Goal: Transaction & Acquisition: Book appointment/travel/reservation

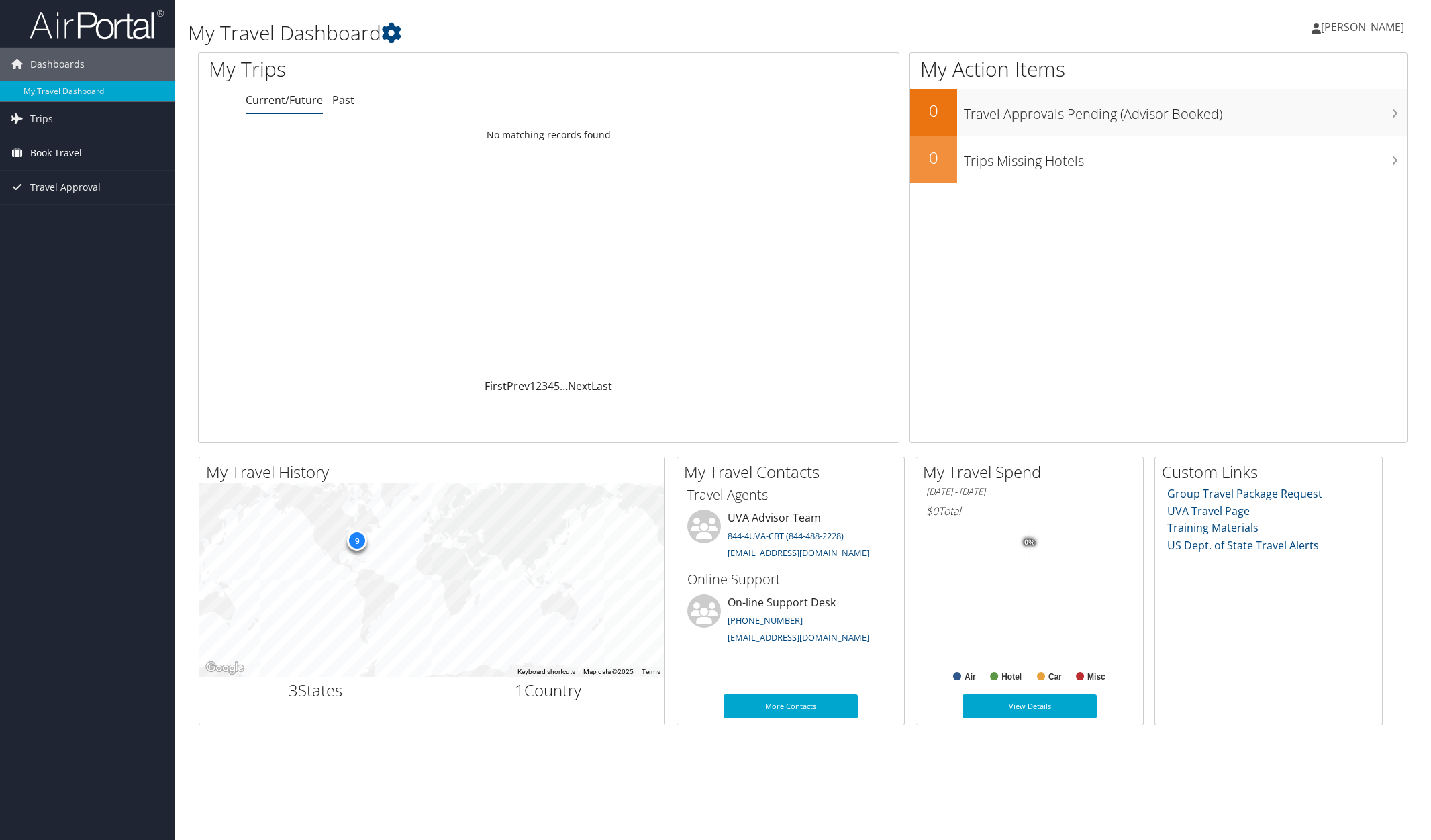
click at [38, 151] on span "Book Travel" at bounding box center [55, 152] width 51 height 34
click at [43, 224] on link "Book/Manage Online Trips" at bounding box center [87, 220] width 175 height 20
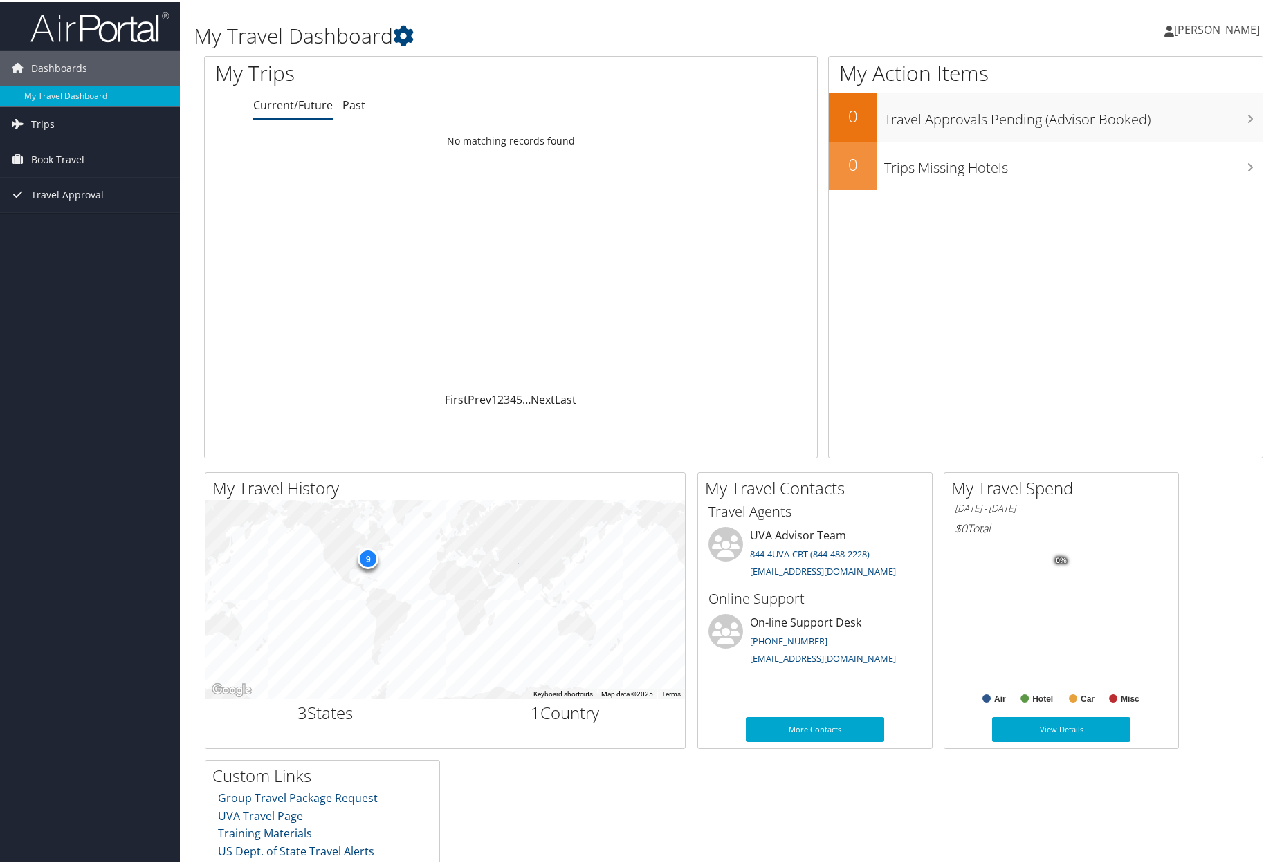
click at [1189, 24] on span "[PERSON_NAME]" at bounding box center [1217, 27] width 86 height 15
click at [1132, 77] on link "My Settings" at bounding box center [1181, 76] width 154 height 24
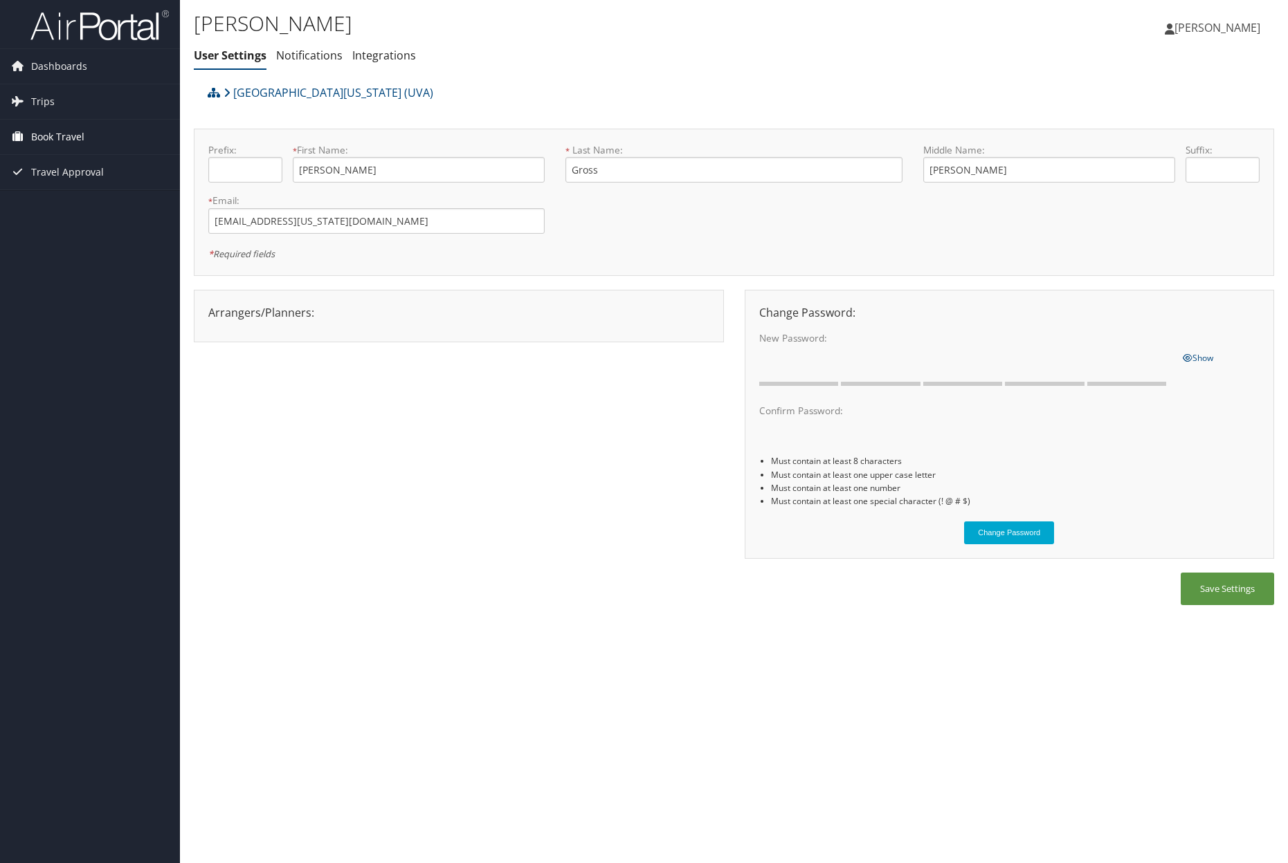
click at [58, 137] on span "Book Travel" at bounding box center [57, 137] width 53 height 35
click at [101, 203] on link "Book/Manage Online Trips" at bounding box center [90, 206] width 180 height 21
